Goal: Download file/media

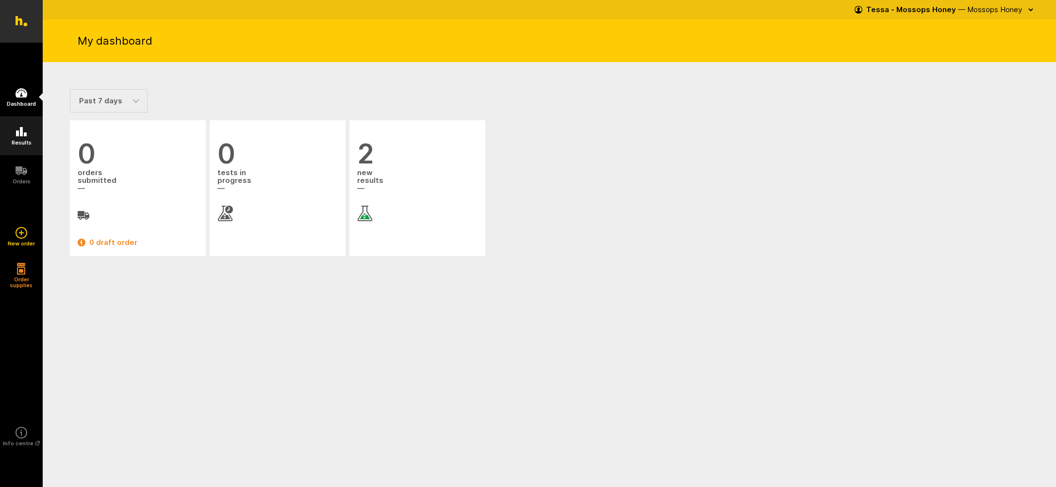
click at [16, 131] on icon at bounding box center [22, 132] width 12 height 12
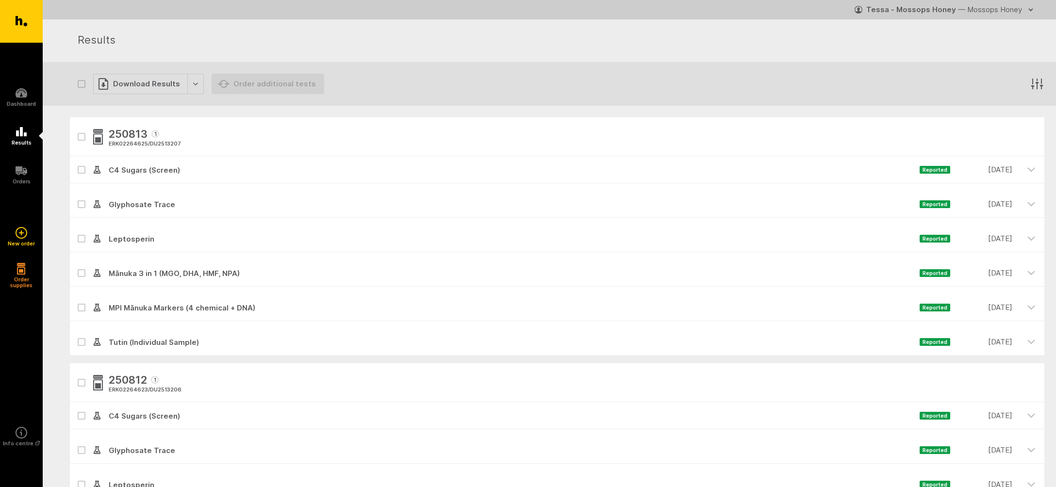
click at [81, 383] on icon "button" at bounding box center [81, 383] width 5 height 3
checkbox input "true"
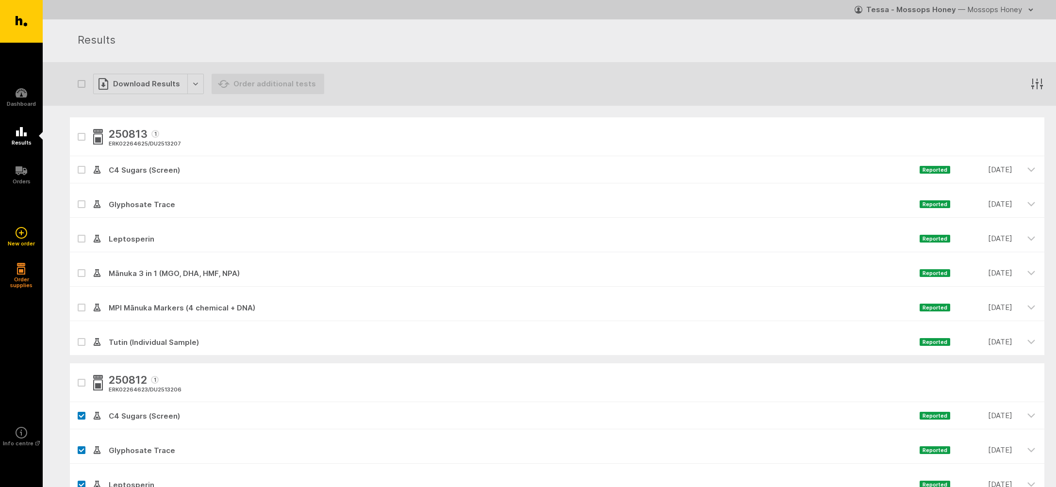
checkbox input "true"
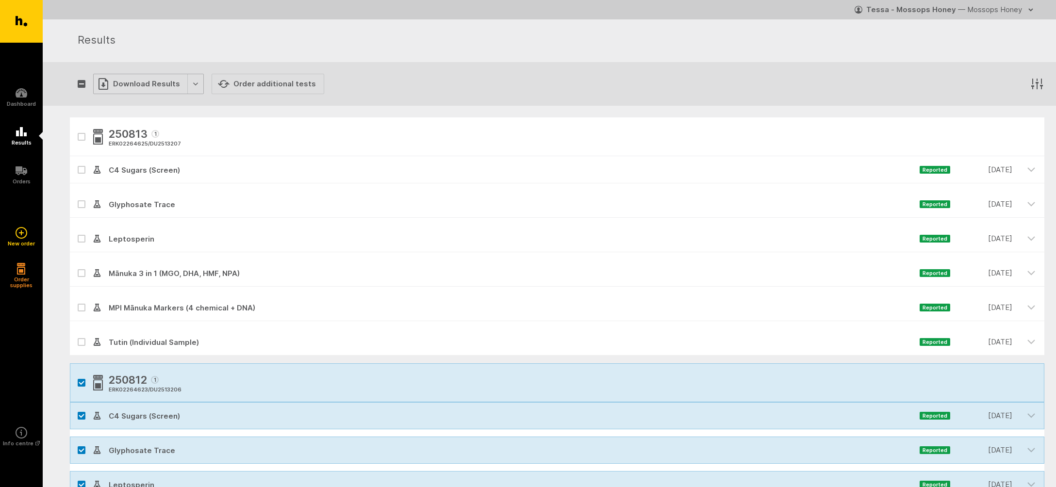
click at [135, 83] on div "Download Results" at bounding box center [148, 84] width 111 height 20
click at [133, 104] on button "Generate Custom Report" at bounding box center [155, 104] width 124 height 20
click at [81, 382] on icon "button" at bounding box center [82, 383] width 6 height 4
checkbox input "false"
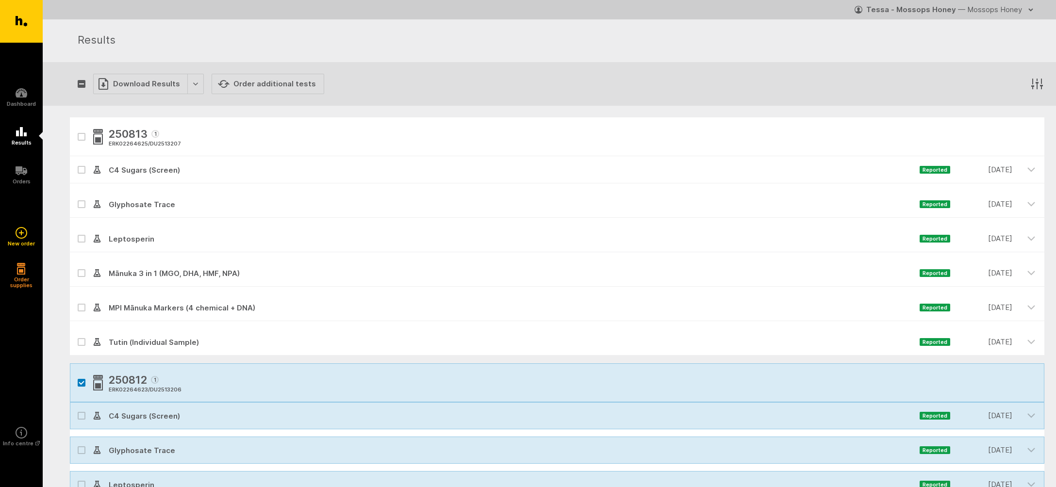
checkbox input "false"
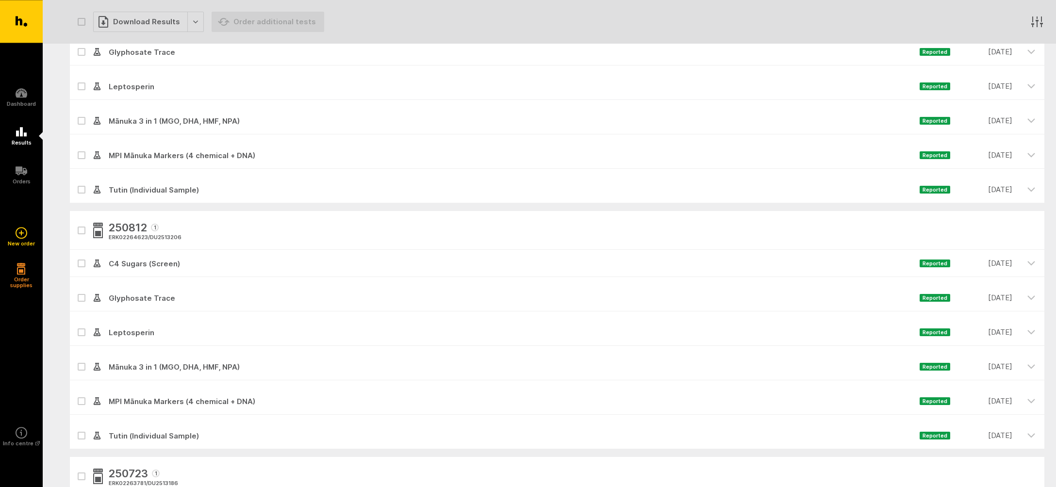
scroll to position [156, 0]
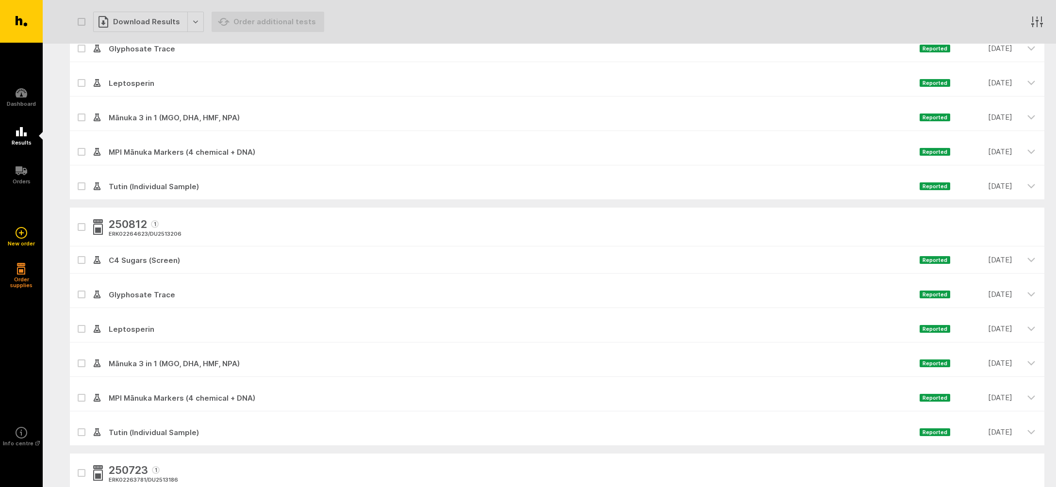
click at [79, 397] on icon at bounding box center [82, 398] width 6 height 4
click at [76, 391] on input "checkbox" at bounding box center [73, 387] width 6 height 6
checkbox input "true"
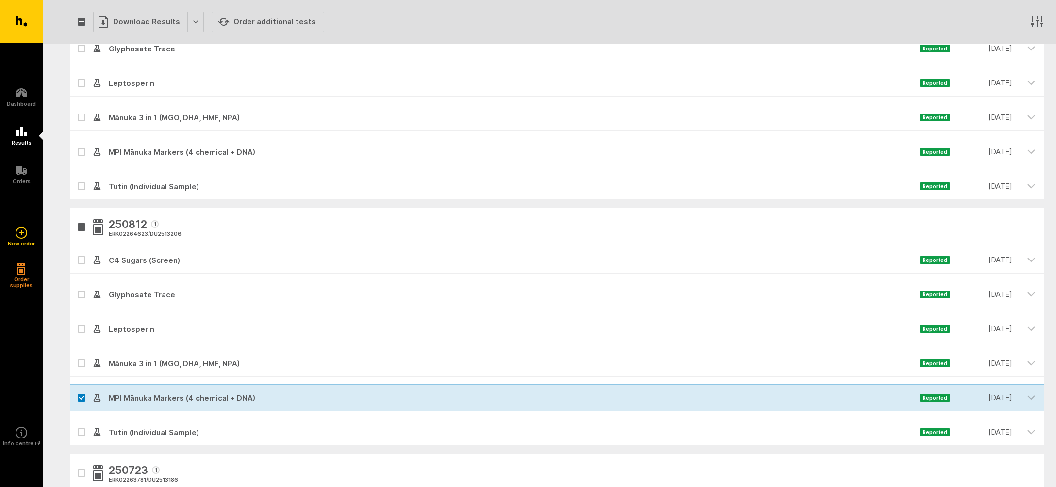
click at [81, 431] on icon at bounding box center [82, 433] width 6 height 4
click at [76, 425] on input "checkbox" at bounding box center [73, 422] width 6 height 6
checkbox input "true"
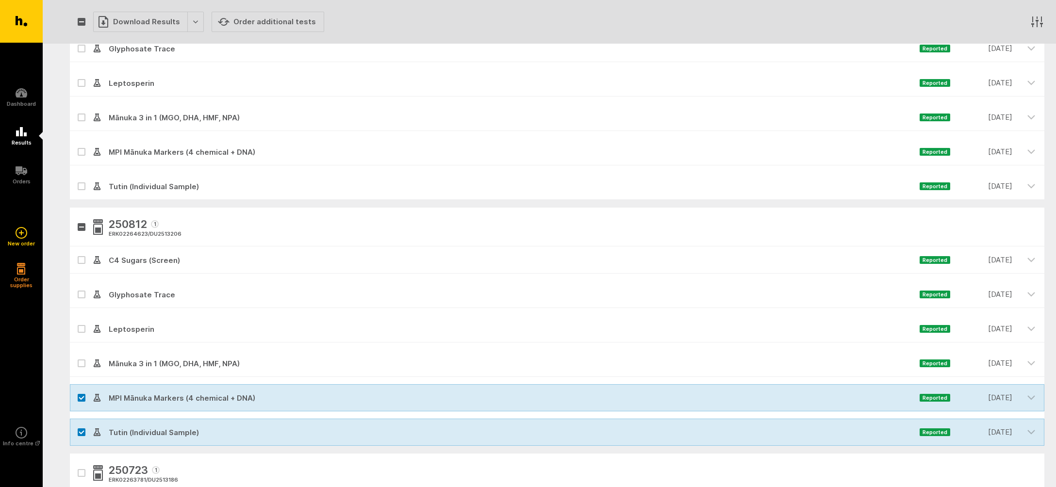
click at [83, 293] on icon at bounding box center [82, 295] width 6 height 4
click at [76, 287] on input "checkbox" at bounding box center [73, 284] width 6 height 6
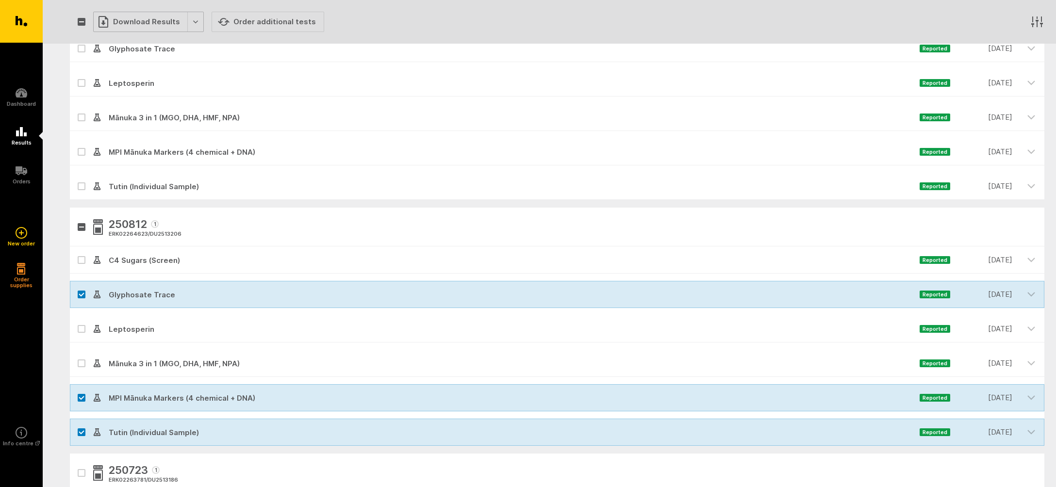
click at [141, 16] on div "Download Results" at bounding box center [148, 22] width 111 height 20
click at [130, 41] on button "Generate Custom Report" at bounding box center [155, 42] width 124 height 20
click at [82, 294] on icon at bounding box center [81, 294] width 5 height 3
click at [76, 287] on input "checkbox" at bounding box center [73, 284] width 6 height 6
checkbox input "false"
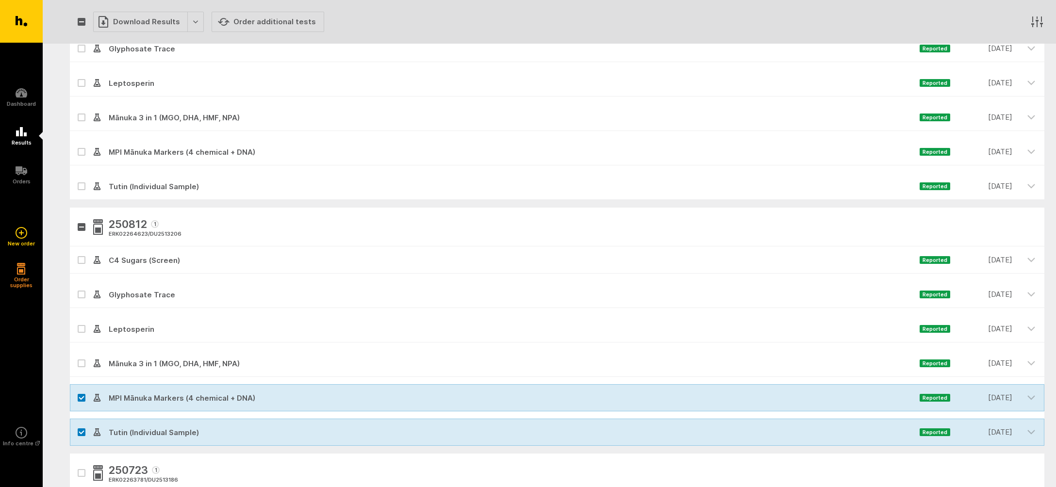
click at [79, 393] on div at bounding box center [81, 397] width 23 height 27
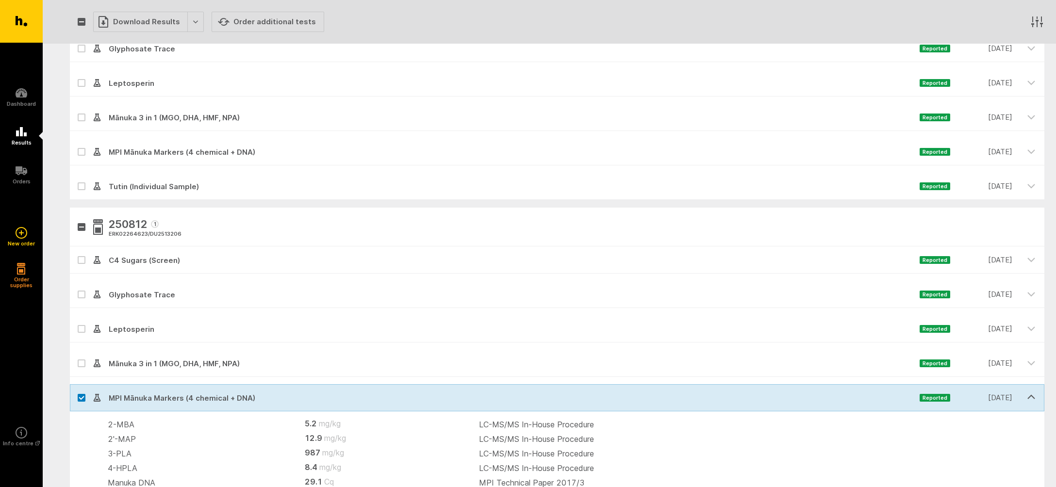
click at [82, 395] on label at bounding box center [82, 398] width 8 height 8
click at [76, 391] on input "checkbox" at bounding box center [73, 387] width 6 height 6
checkbox input "false"
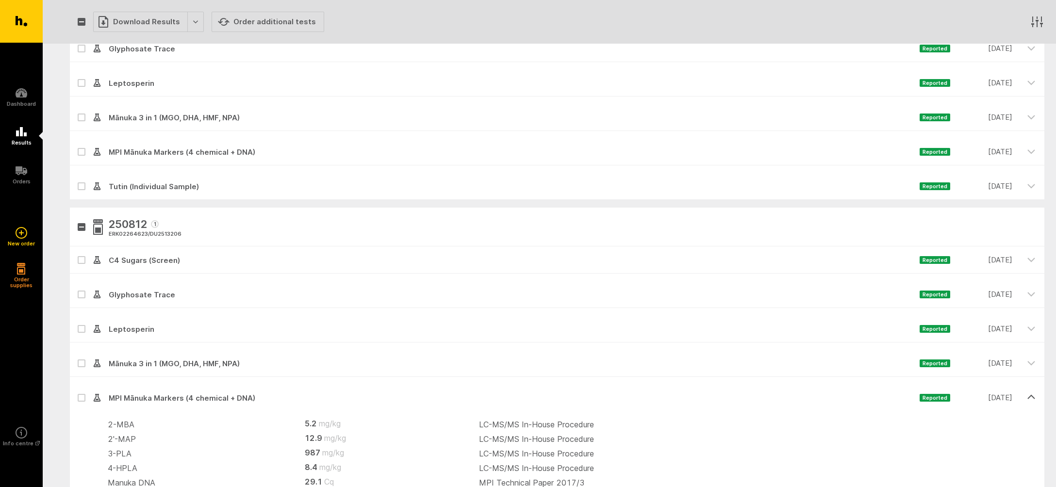
click at [1032, 396] on icon "button" at bounding box center [1031, 397] width 7 height 3
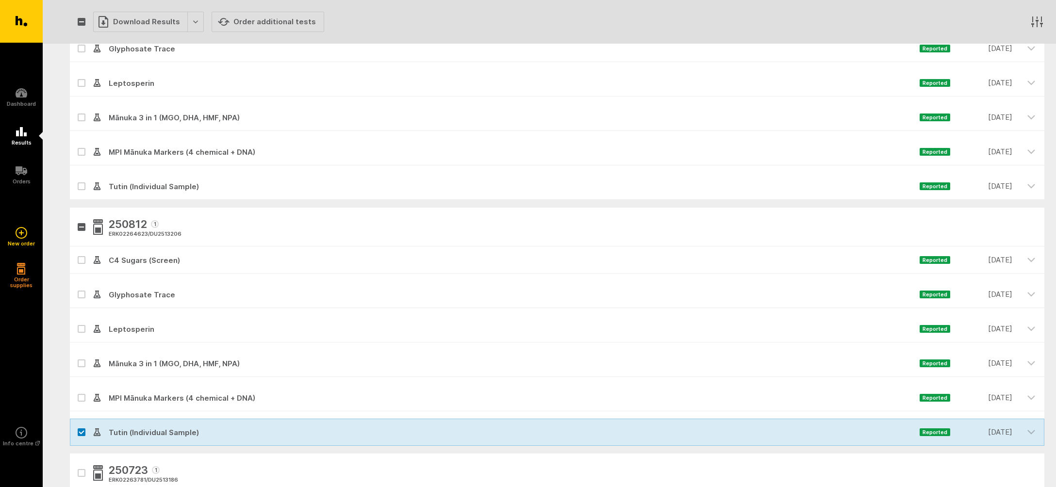
drag, startPoint x: 79, startPoint y: 431, endPoint x: 85, endPoint y: 422, distance: 10.9
click at [80, 431] on icon at bounding box center [82, 433] width 6 height 4
click at [76, 425] on input "checkbox" at bounding box center [73, 422] width 6 height 6
checkbox input "false"
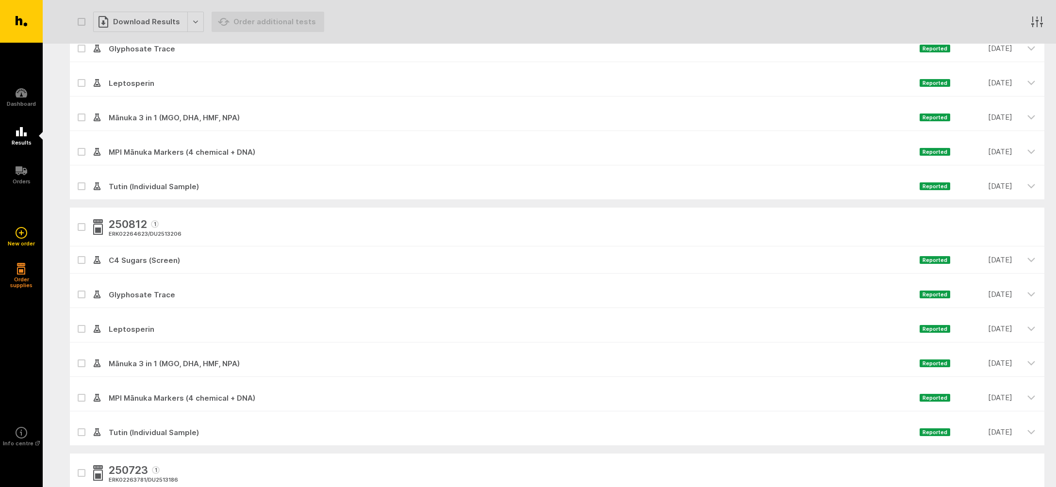
click at [82, 258] on icon at bounding box center [82, 260] width 6 height 4
click at [76, 253] on input "checkbox" at bounding box center [73, 250] width 6 height 6
checkbox input "true"
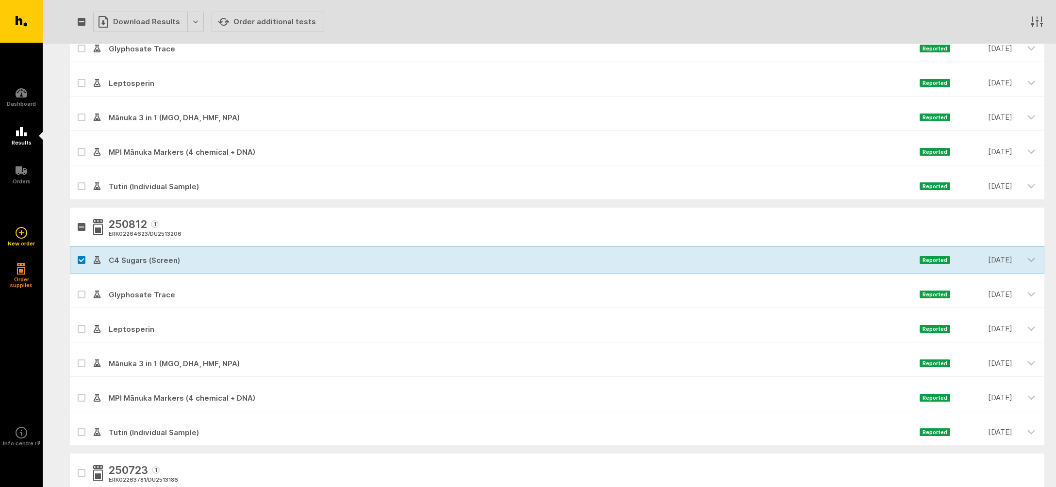
drag, startPoint x: 80, startPoint y: 327, endPoint x: 80, endPoint y: 342, distance: 14.6
click at [80, 326] on label at bounding box center [82, 329] width 8 height 8
click at [76, 322] on input "checkbox" at bounding box center [73, 319] width 6 height 6
checkbox input "true"
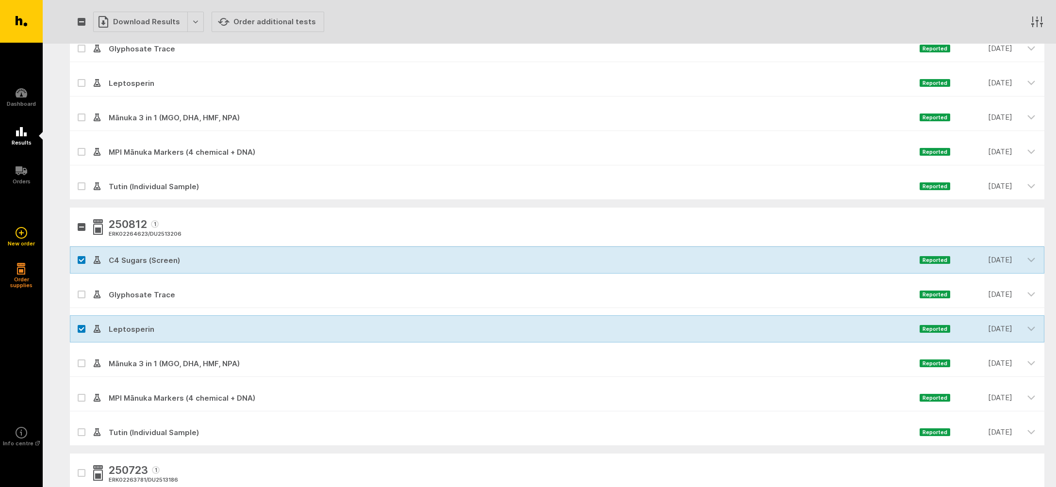
drag, startPoint x: 81, startPoint y: 362, endPoint x: 83, endPoint y: 354, distance: 7.7
click at [81, 361] on label at bounding box center [82, 364] width 8 height 8
click at [76, 356] on input "checkbox" at bounding box center [73, 353] width 6 height 6
checkbox input "true"
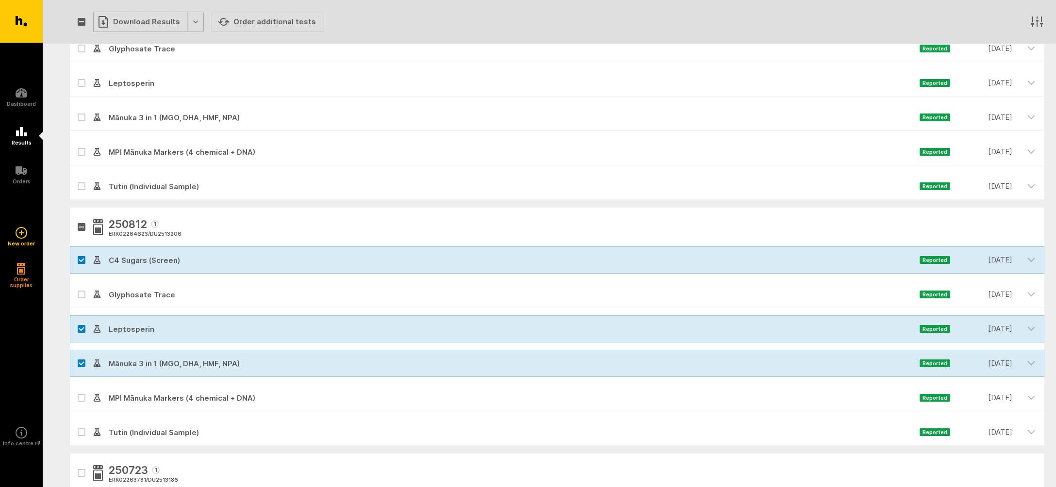
click at [139, 17] on div "Download Results" at bounding box center [148, 22] width 111 height 20
click at [131, 40] on button "Generate Custom Report" at bounding box center [155, 42] width 124 height 20
click at [81, 257] on label at bounding box center [82, 260] width 8 height 8
click at [76, 253] on input "checkbox" at bounding box center [73, 250] width 6 height 6
checkbox input "false"
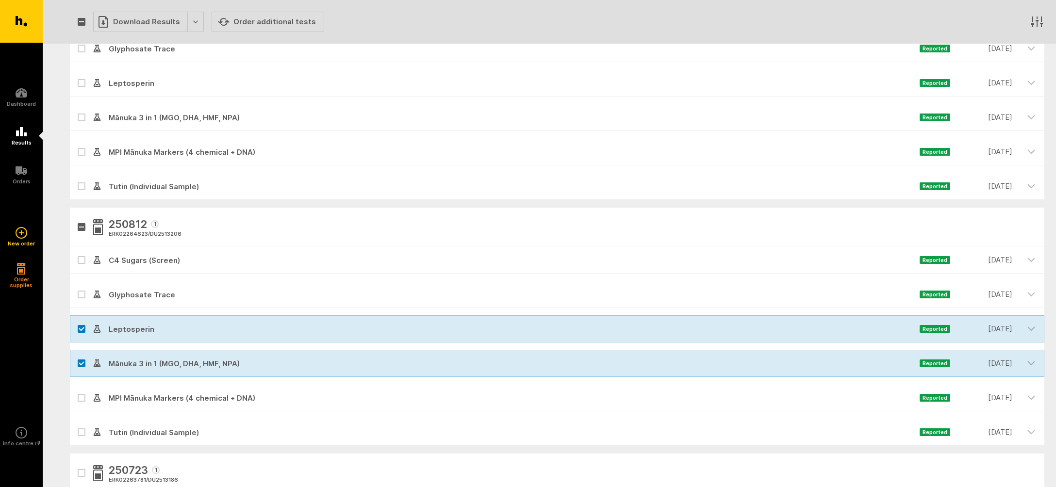
click at [80, 328] on icon at bounding box center [82, 329] width 6 height 4
click at [76, 322] on input "checkbox" at bounding box center [73, 319] width 6 height 6
checkbox input "false"
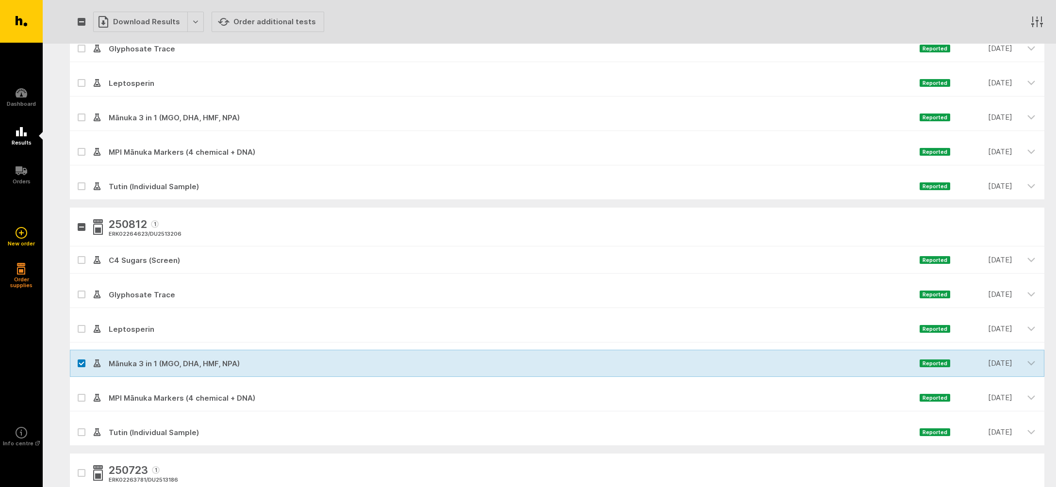
drag, startPoint x: 81, startPoint y: 361, endPoint x: 92, endPoint y: 301, distance: 60.7
click at [81, 361] on label at bounding box center [82, 364] width 8 height 8
click at [76, 356] on input "checkbox" at bounding box center [73, 353] width 6 height 6
checkbox input "false"
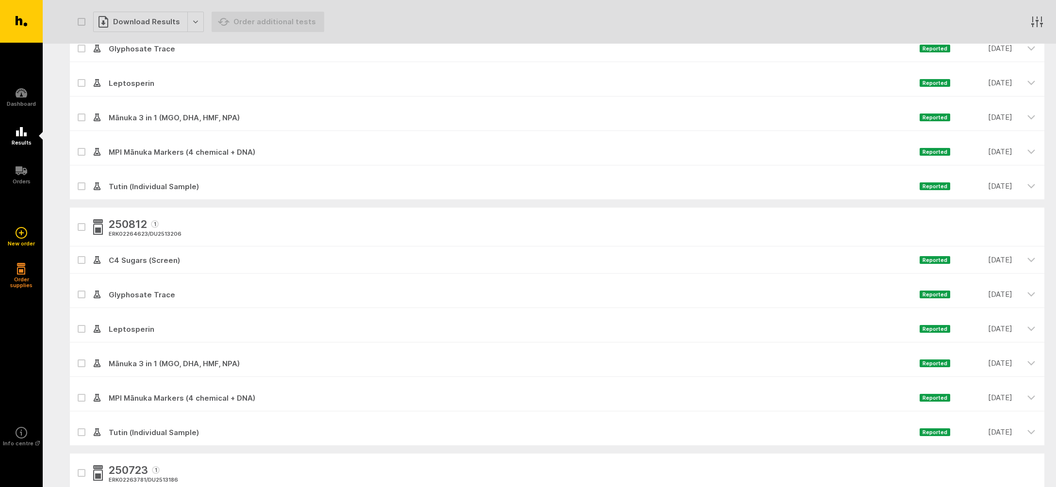
scroll to position [0, 0]
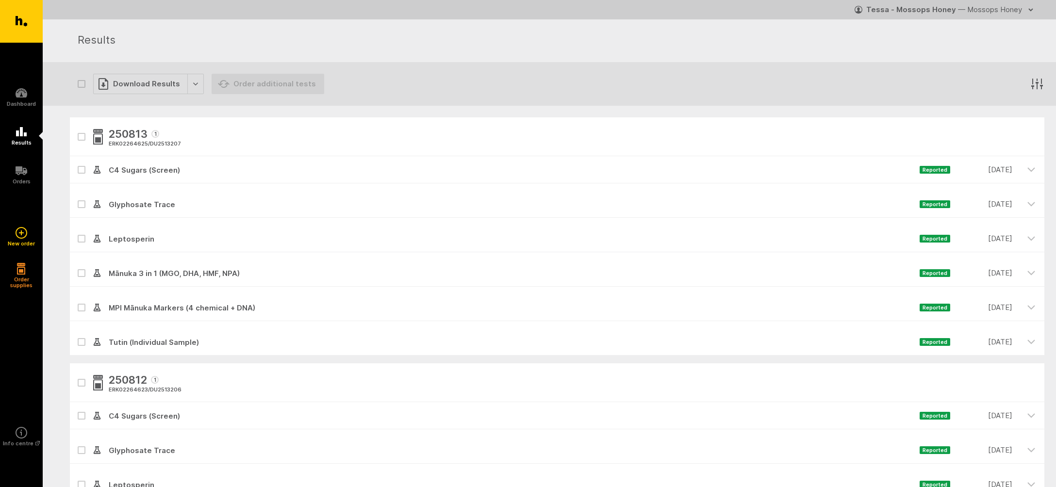
click at [80, 134] on button "button" at bounding box center [82, 137] width 8 height 8
checkbox input "true"
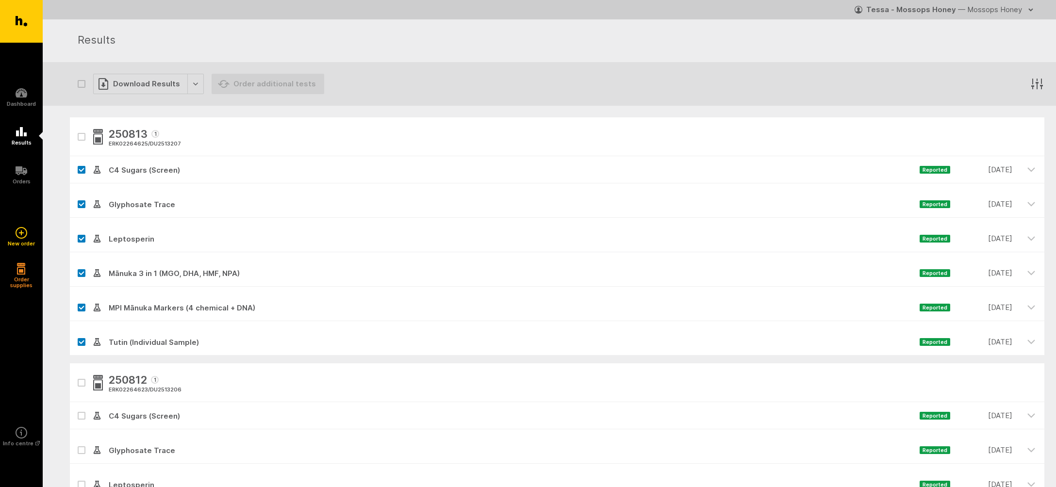
checkbox input "true"
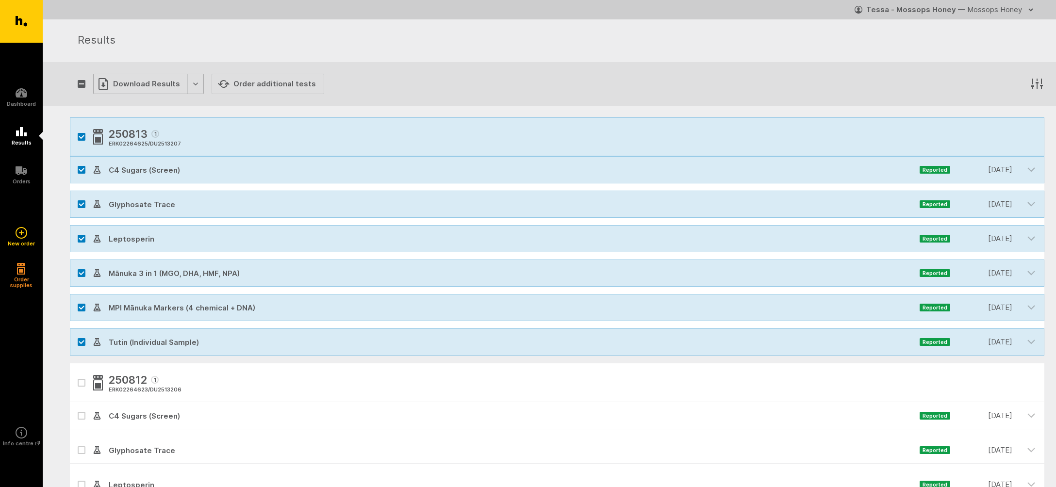
click at [116, 79] on div "Download Results" at bounding box center [148, 84] width 111 height 20
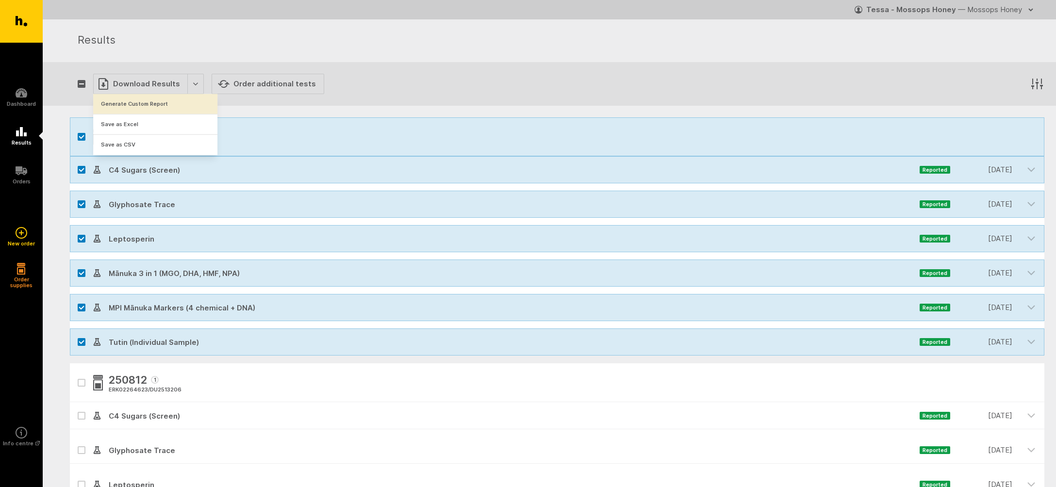
click at [123, 104] on button "Generate Custom Report" at bounding box center [155, 104] width 124 height 20
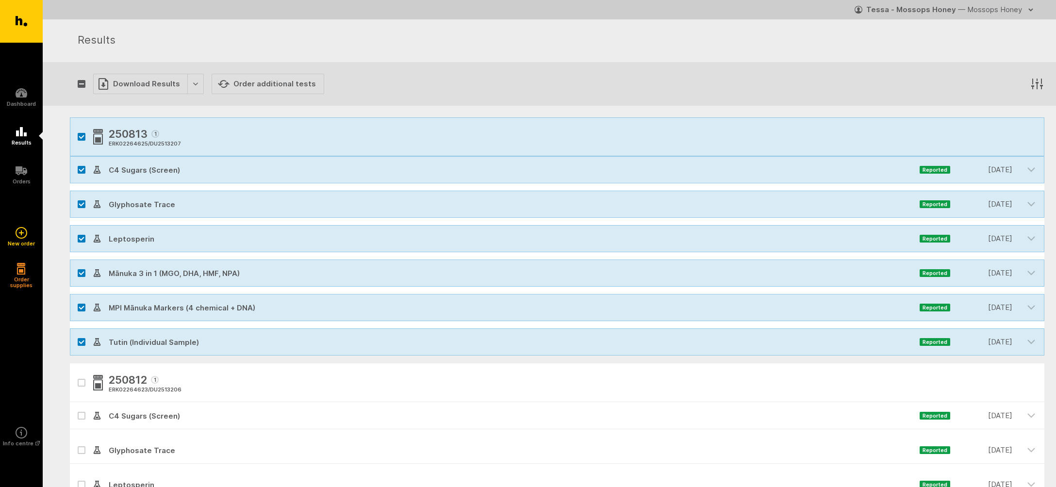
click at [79, 134] on button "button" at bounding box center [82, 137] width 8 height 8
checkbox input "false"
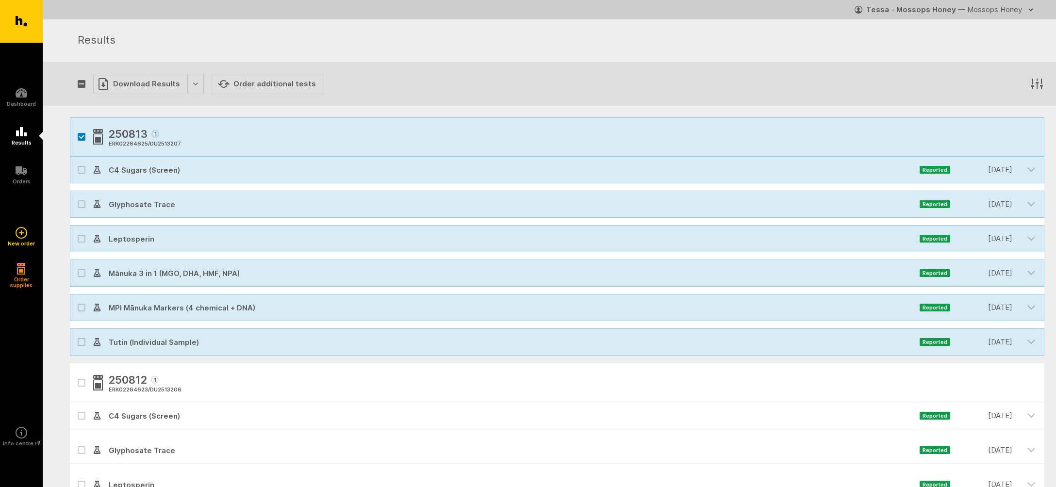
checkbox input "false"
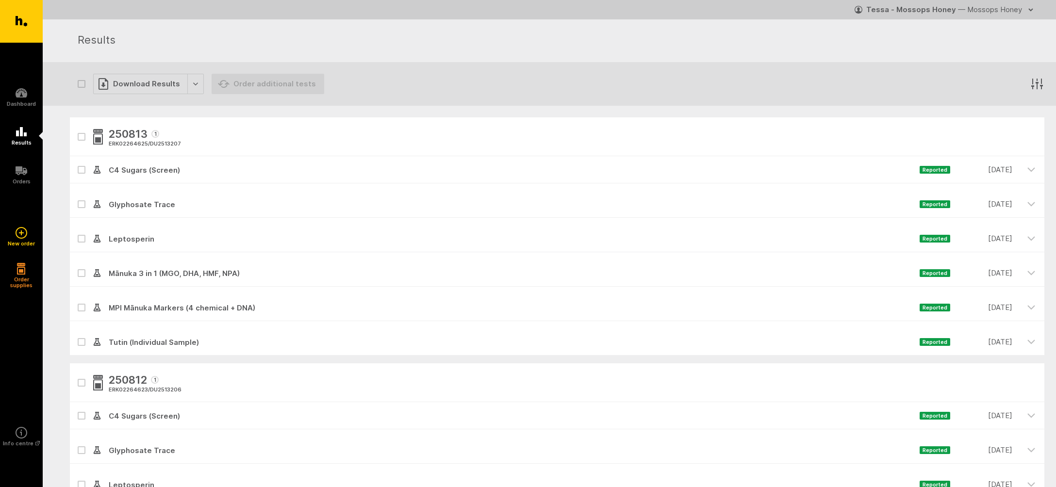
click at [80, 307] on icon at bounding box center [81, 307] width 5 height 3
click at [76, 300] on input "checkbox" at bounding box center [73, 297] width 6 height 6
checkbox input "true"
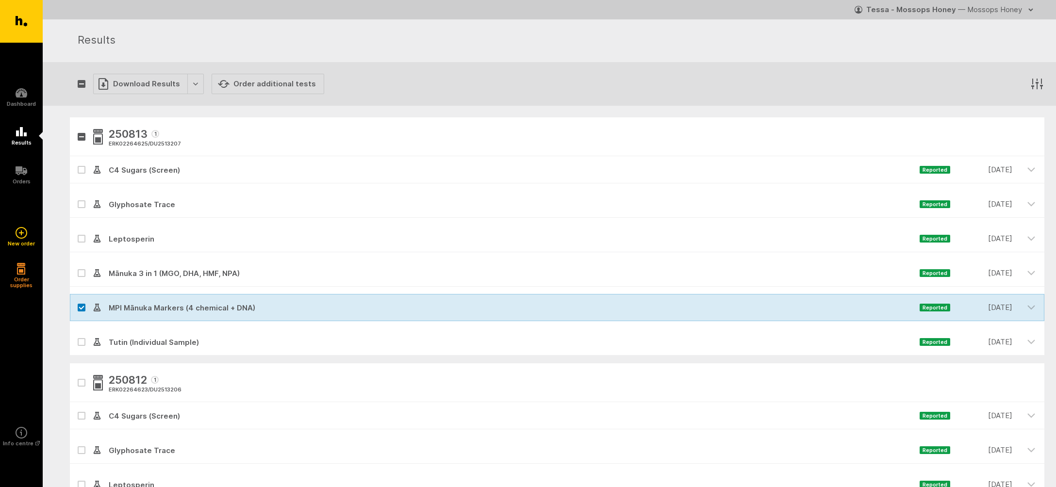
click at [81, 341] on icon at bounding box center [82, 342] width 6 height 4
click at [76, 335] on input "checkbox" at bounding box center [73, 332] width 6 height 6
checkbox input "true"
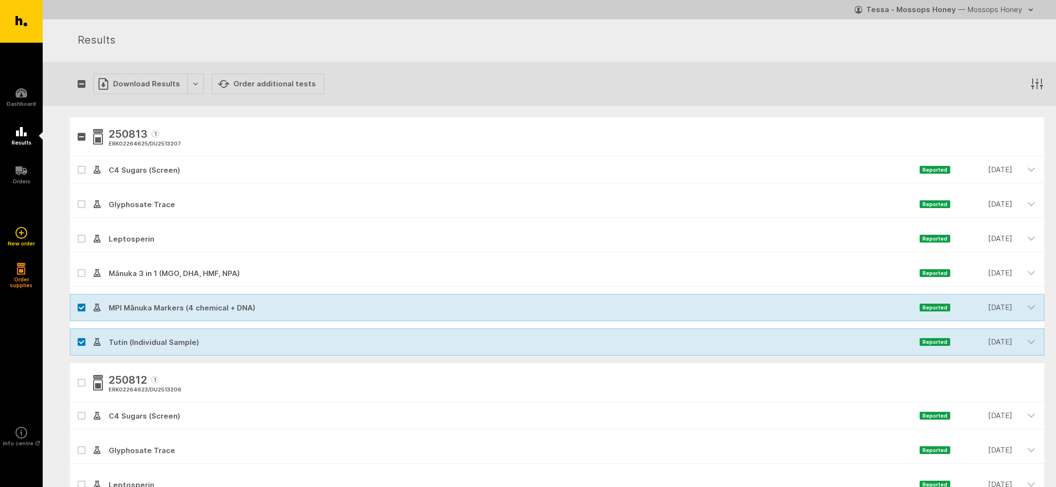
click at [80, 200] on div at bounding box center [81, 204] width 23 height 27
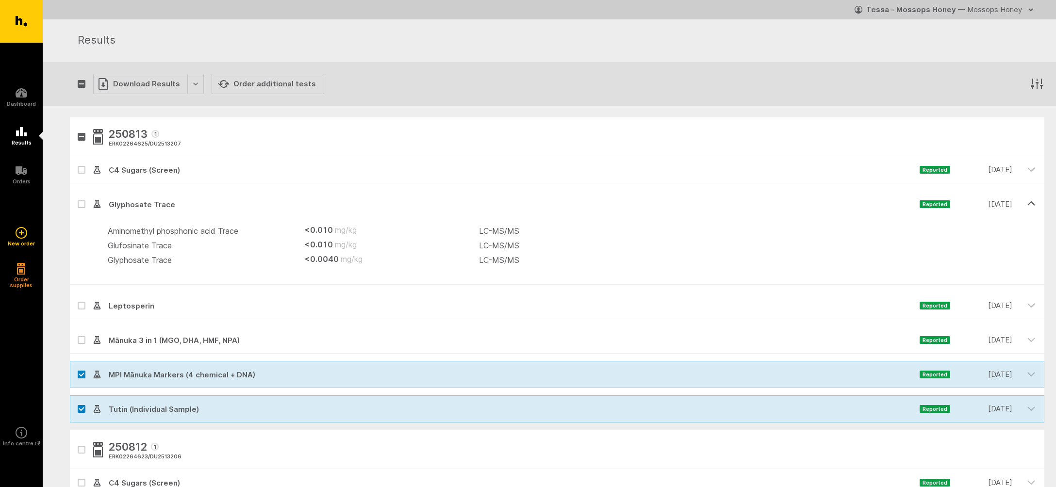
click at [1030, 203] on icon "button" at bounding box center [1031, 203] width 7 height 3
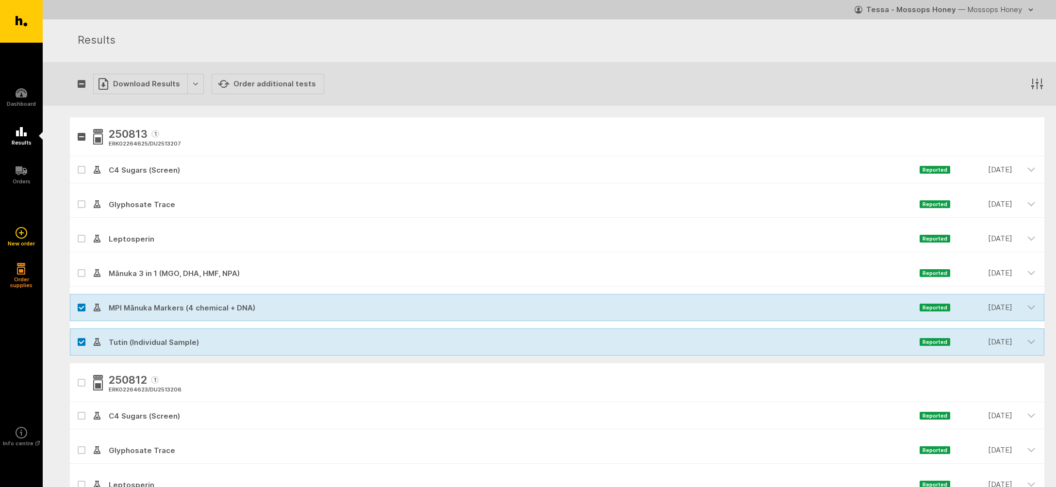
click at [80, 203] on icon at bounding box center [82, 204] width 6 height 4
click at [76, 197] on input "checkbox" at bounding box center [73, 194] width 6 height 6
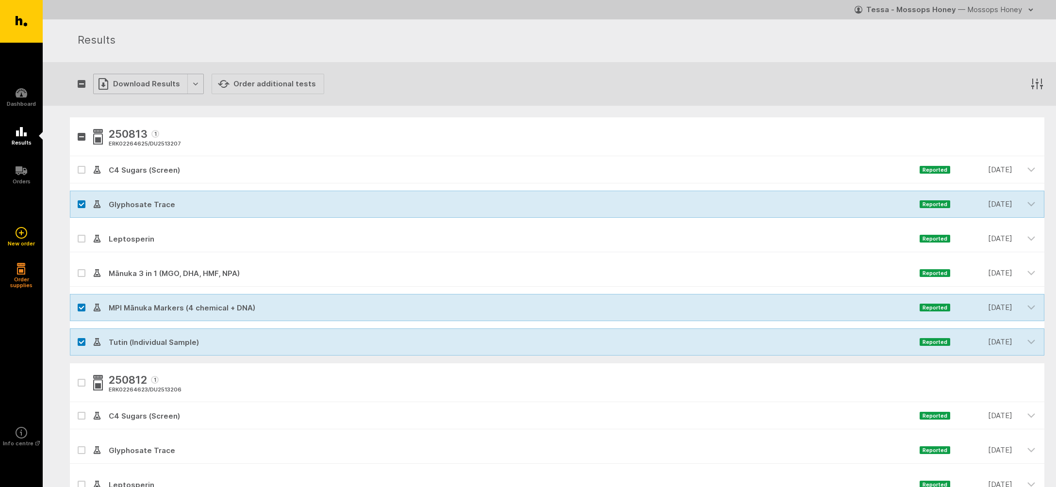
click at [131, 82] on div "Download Results" at bounding box center [148, 84] width 111 height 20
click at [125, 102] on button "Generate Custom Report" at bounding box center [155, 104] width 124 height 20
click at [81, 203] on icon at bounding box center [82, 204] width 6 height 4
click at [76, 197] on input "checkbox" at bounding box center [73, 194] width 6 height 6
checkbox input "false"
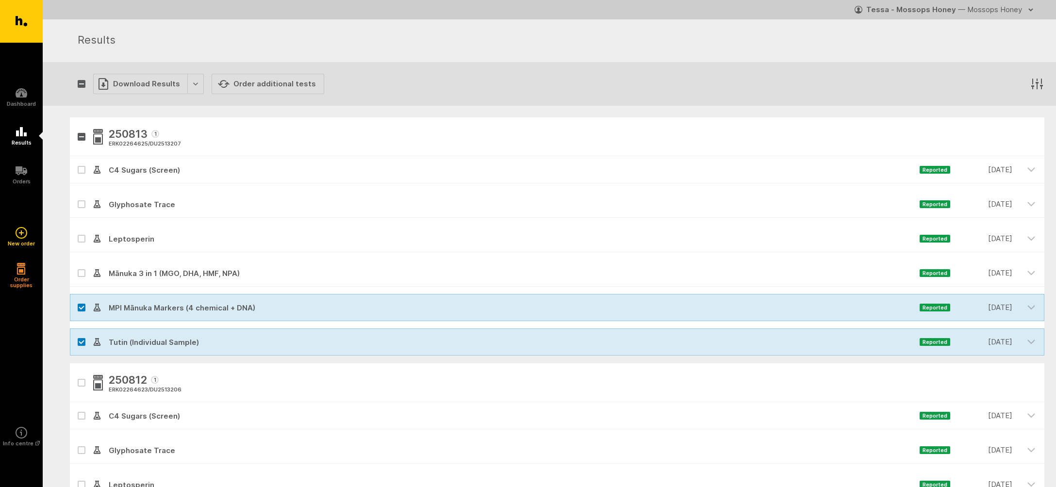
click at [80, 307] on icon at bounding box center [81, 307] width 5 height 3
click at [76, 300] on input "checkbox" at bounding box center [73, 297] width 6 height 6
checkbox input "false"
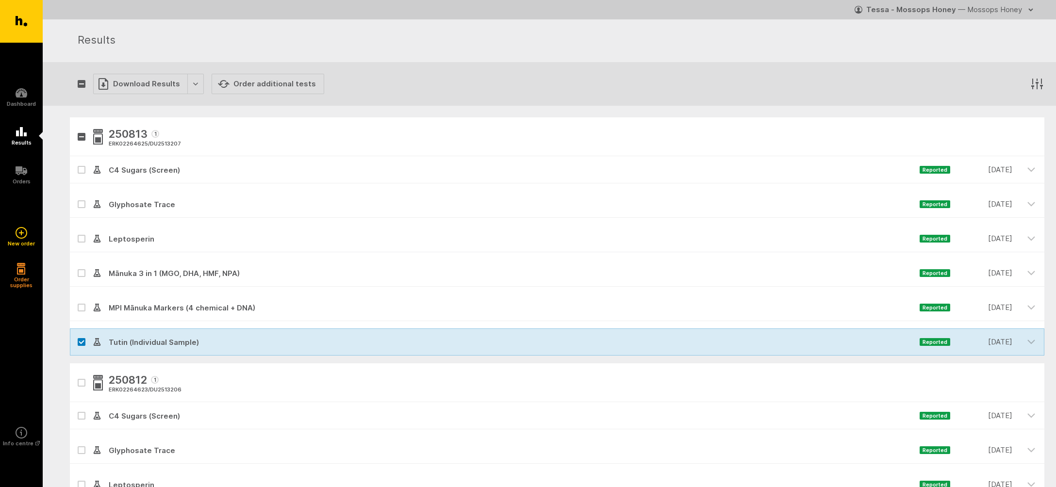
click at [83, 340] on label at bounding box center [82, 342] width 8 height 8
click at [76, 335] on input "checkbox" at bounding box center [73, 332] width 6 height 6
checkbox input "false"
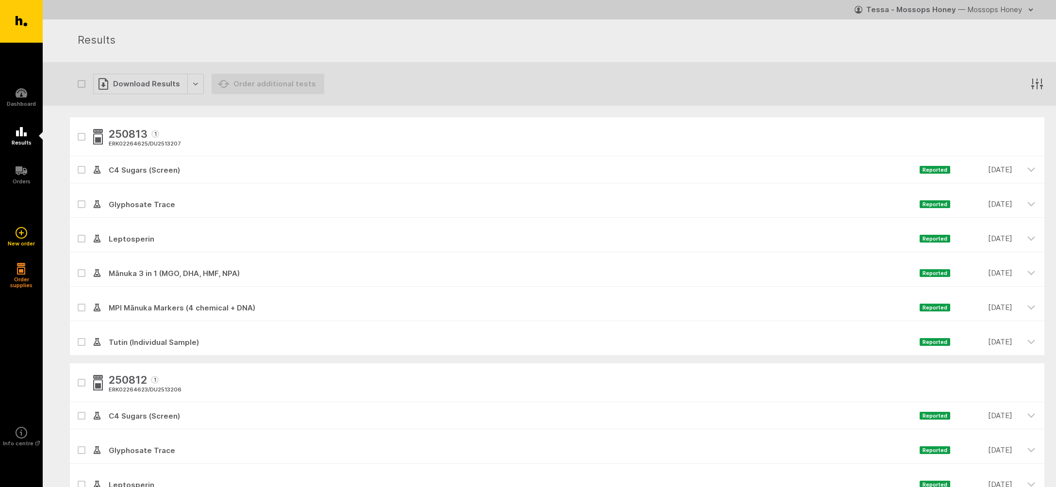
click at [80, 171] on icon at bounding box center [82, 170] width 6 height 4
click at [76, 163] on input "checkbox" at bounding box center [73, 159] width 6 height 6
checkbox input "true"
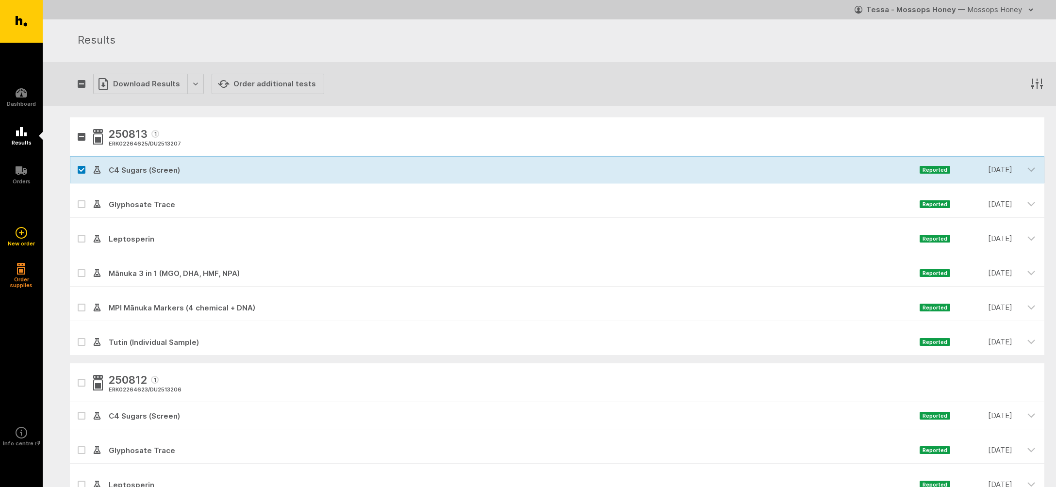
click at [82, 237] on icon at bounding box center [82, 239] width 6 height 4
click at [76, 232] on input "checkbox" at bounding box center [73, 228] width 6 height 6
checkbox input "true"
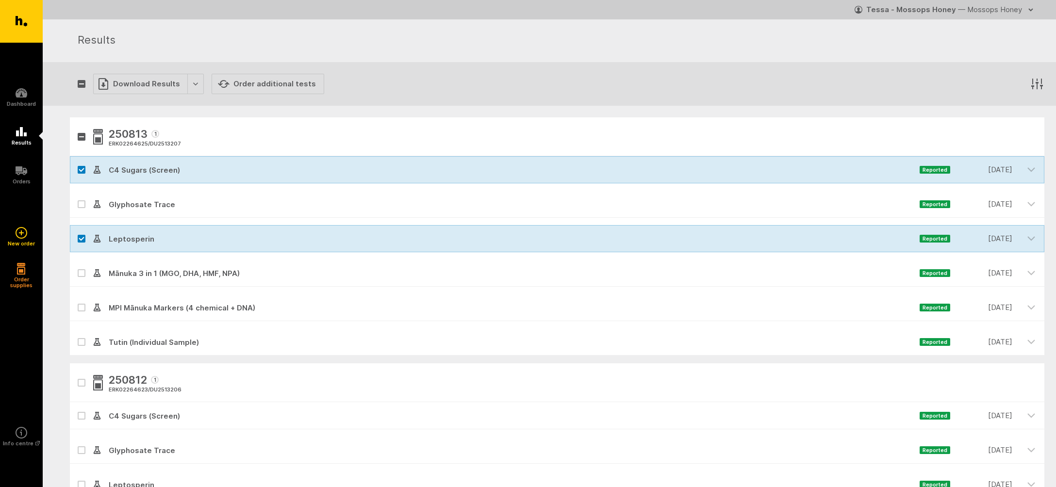
click at [79, 272] on icon at bounding box center [82, 273] width 6 height 4
click at [76, 266] on input "checkbox" at bounding box center [73, 263] width 6 height 6
checkbox input "true"
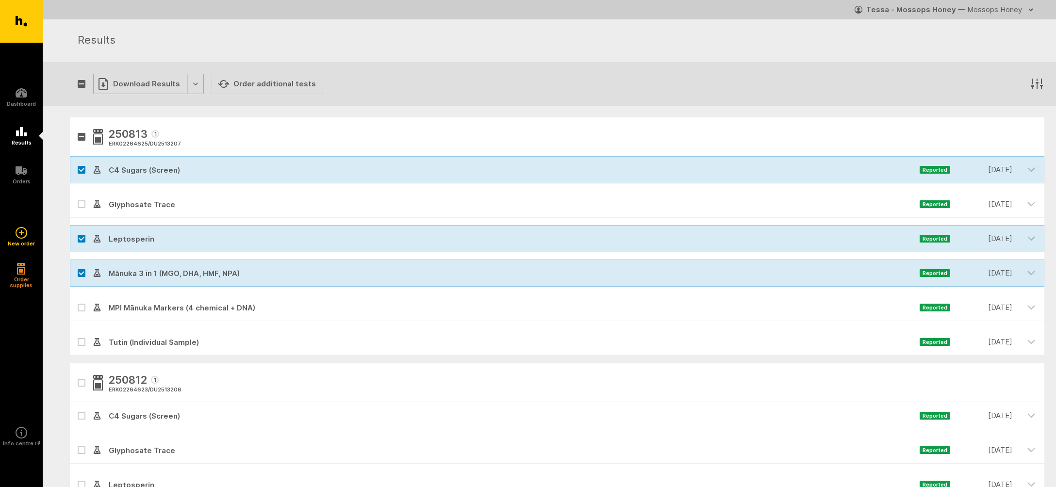
click at [146, 79] on div "Download Results" at bounding box center [148, 84] width 111 height 20
click at [136, 103] on button "Generate Custom Report" at bounding box center [155, 104] width 124 height 20
click at [81, 166] on div at bounding box center [81, 169] width 23 height 27
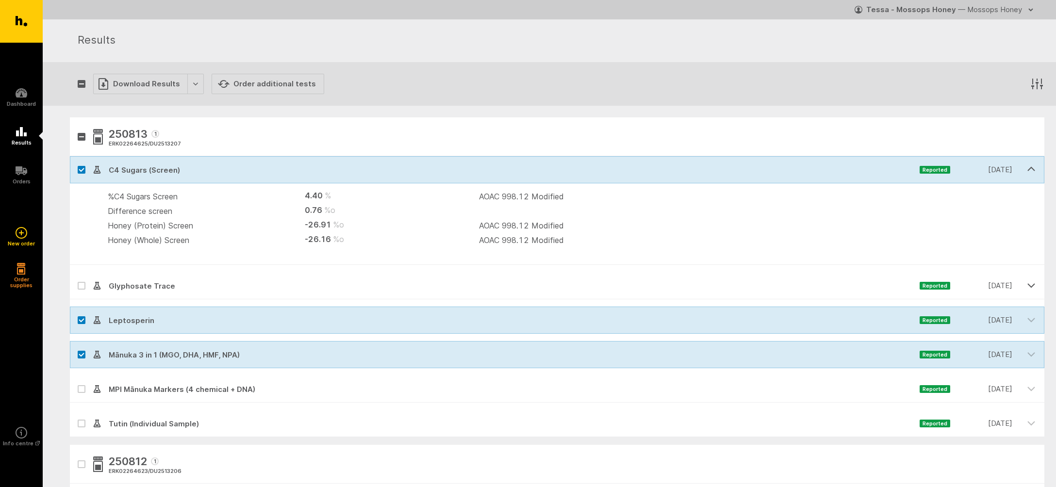
click at [1031, 283] on icon "button" at bounding box center [1031, 285] width 9 height 9
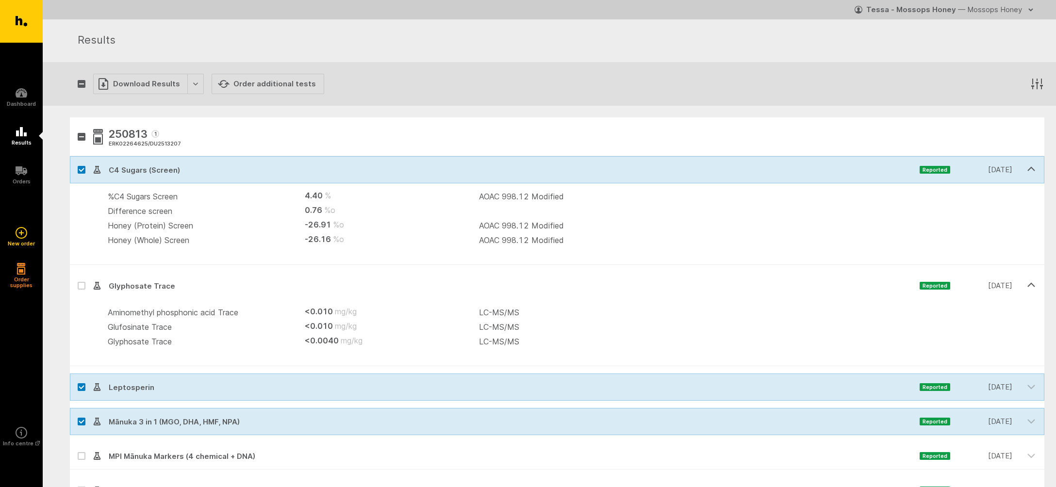
click at [1031, 282] on icon "button" at bounding box center [1031, 285] width 9 height 9
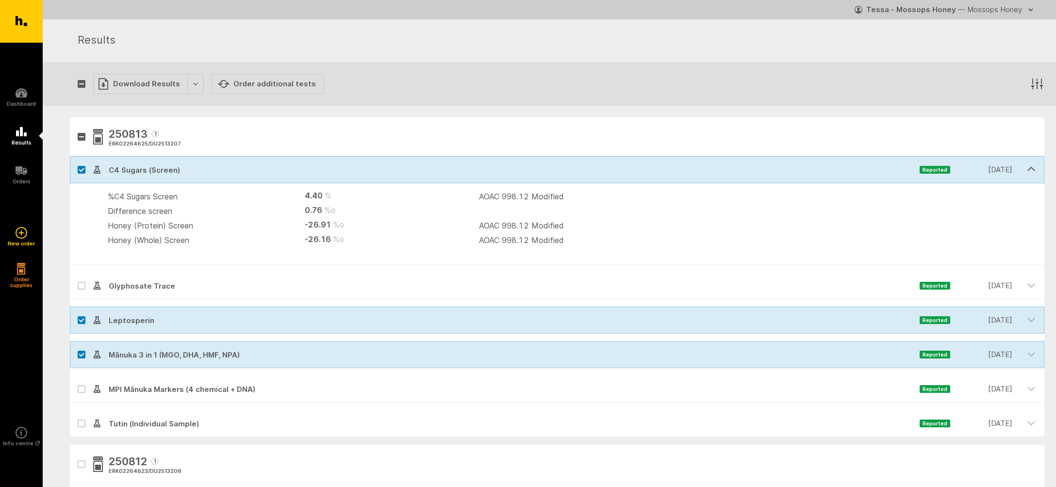
click at [1031, 169] on icon "button" at bounding box center [1031, 169] width 9 height 9
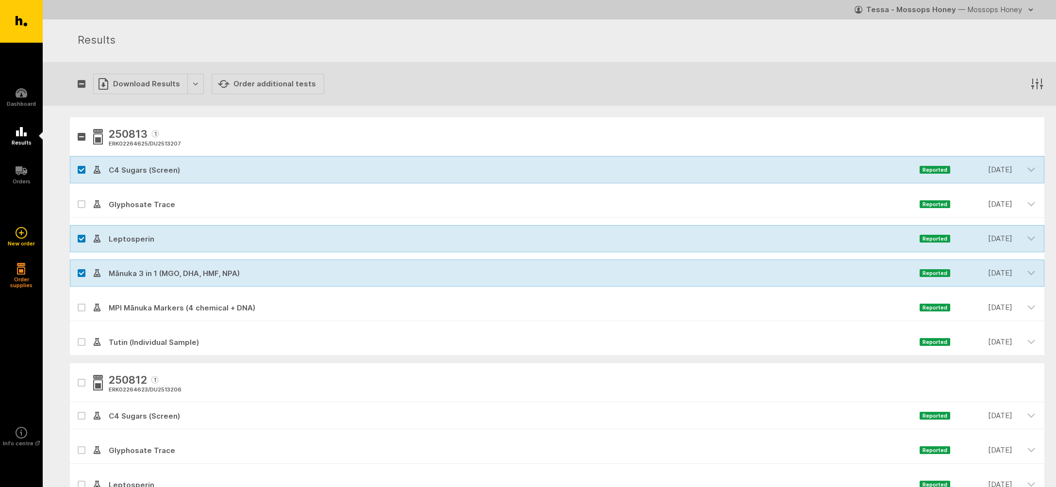
click at [82, 168] on icon at bounding box center [82, 170] width 6 height 4
click at [76, 163] on input "checkbox" at bounding box center [73, 159] width 6 height 6
checkbox input "false"
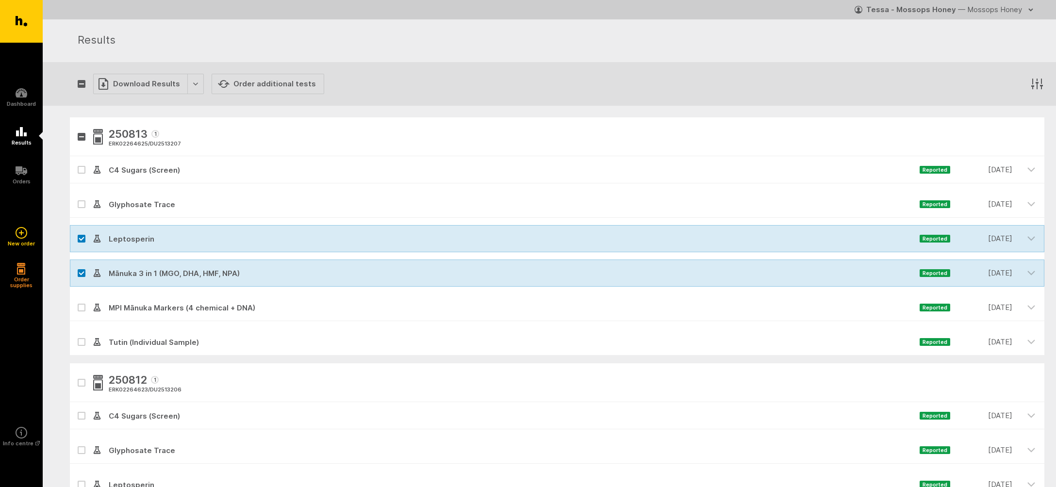
click at [79, 239] on icon at bounding box center [82, 239] width 6 height 4
click at [76, 232] on input "checkbox" at bounding box center [73, 228] width 6 height 6
checkbox input "false"
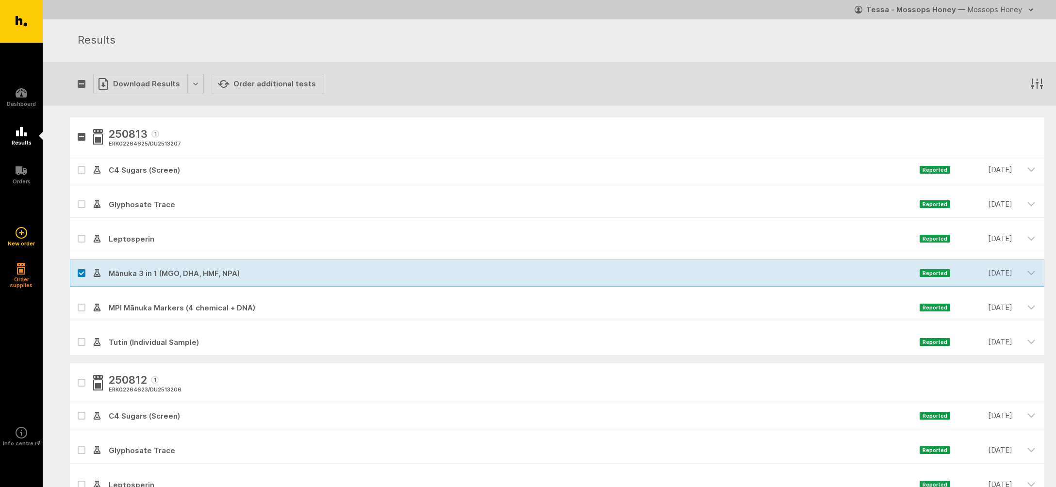
click at [82, 272] on icon at bounding box center [82, 273] width 6 height 4
click at [76, 266] on input "checkbox" at bounding box center [73, 263] width 6 height 6
checkbox input "false"
